Goal: Task Accomplishment & Management: Complete application form

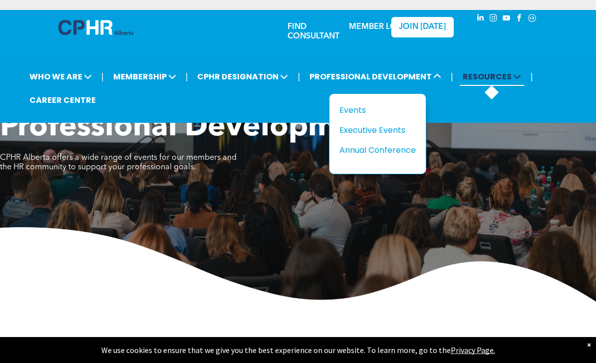
click at [494, 83] on span "RESOURCES" at bounding box center [491, 76] width 64 height 18
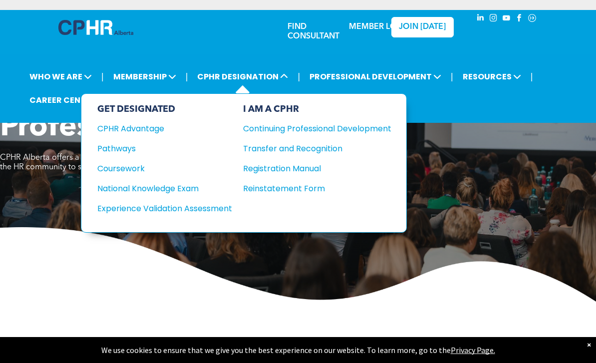
click at [293, 78] on li "CPHR DESIGNATION GET DESIGNATED CPHR Advantage Pathways Coursework National Kno…" at bounding box center [243, 76] width 102 height 23
click at [46, 103] on link "CAREER CENTRE" at bounding box center [62, 100] width 72 height 18
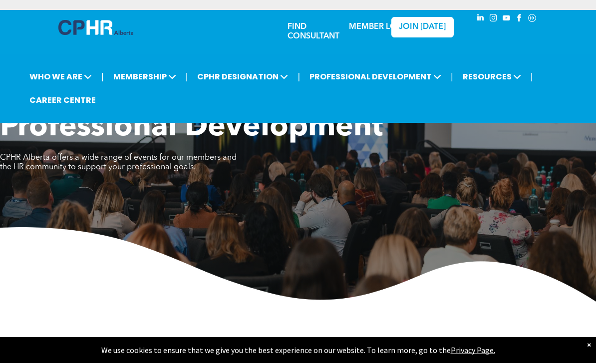
click at [555, 265] on img at bounding box center [298, 264] width 596 height 74
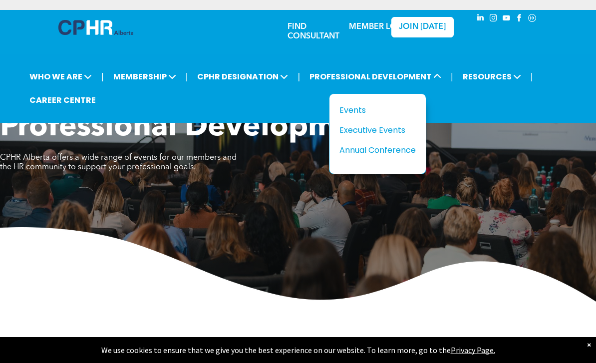
click at [528, 225] on div "Professional Development CPHR Alberta offers a wide range of events for our mem…" at bounding box center [298, 206] width 596 height 192
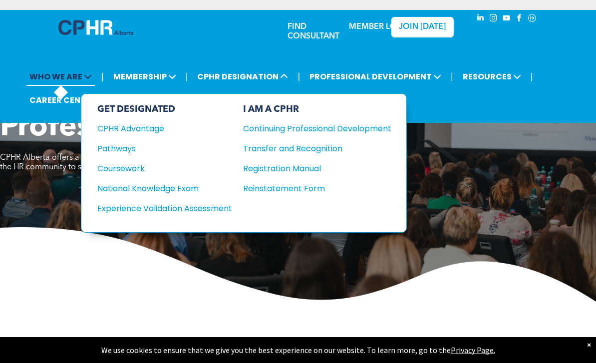
click at [44, 83] on span "WHO WE ARE" at bounding box center [60, 76] width 68 height 18
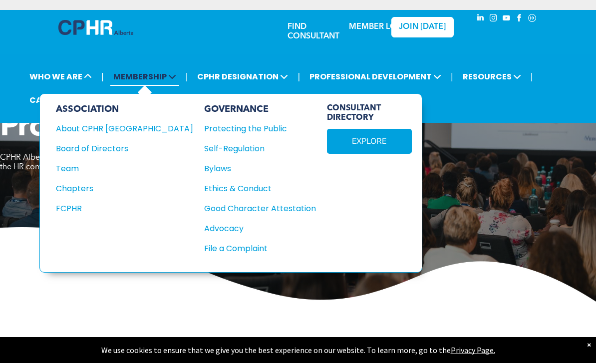
click at [129, 79] on span "MEMBERSHIP" at bounding box center [144, 76] width 69 height 18
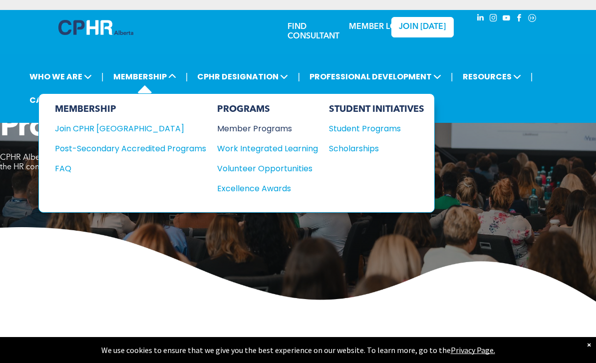
click at [277, 134] on div "Member Programs" at bounding box center [262, 128] width 91 height 12
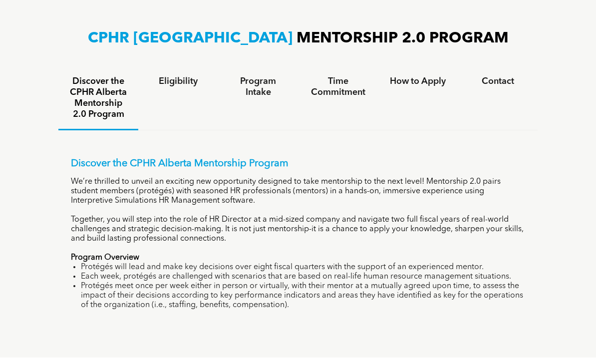
scroll to position [641, 0]
click at [421, 87] on h4 "How to Apply" at bounding box center [418, 81] width 62 height 11
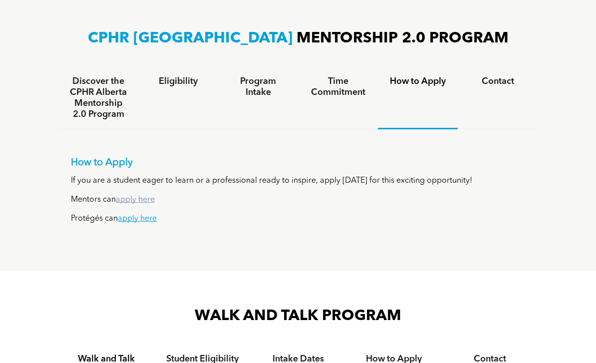
click at [143, 204] on link "apply here" at bounding box center [135, 200] width 39 height 8
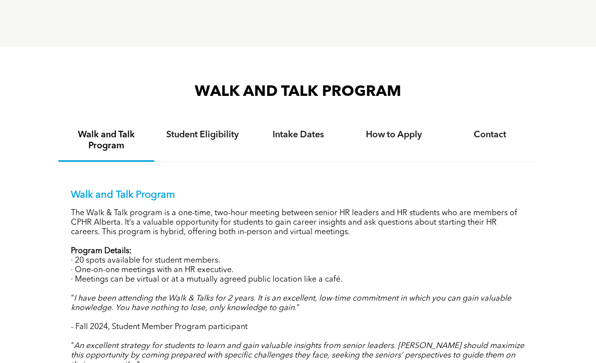
scroll to position [878, 0]
